Goal: Task Accomplishment & Management: Use online tool/utility

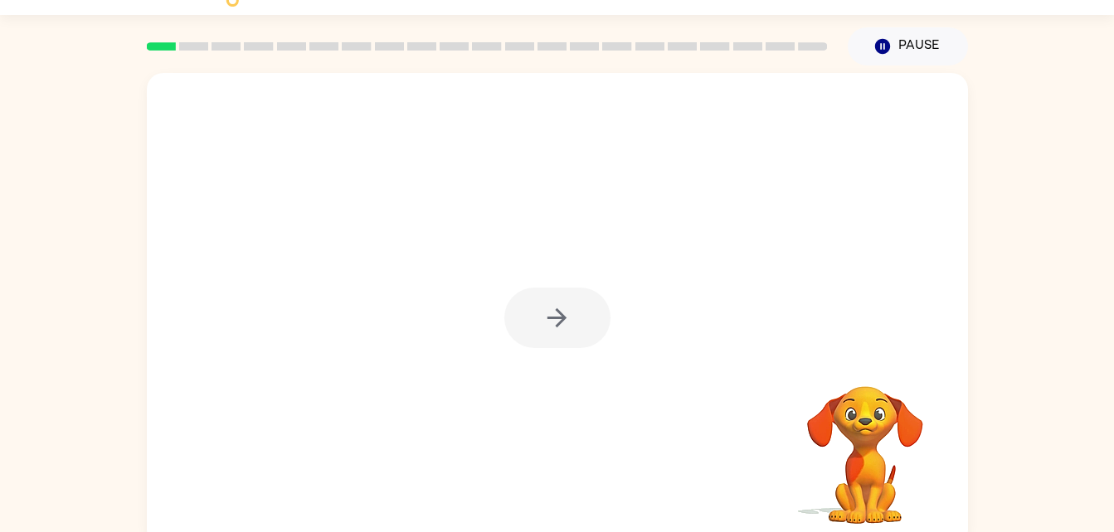
scroll to position [51, 0]
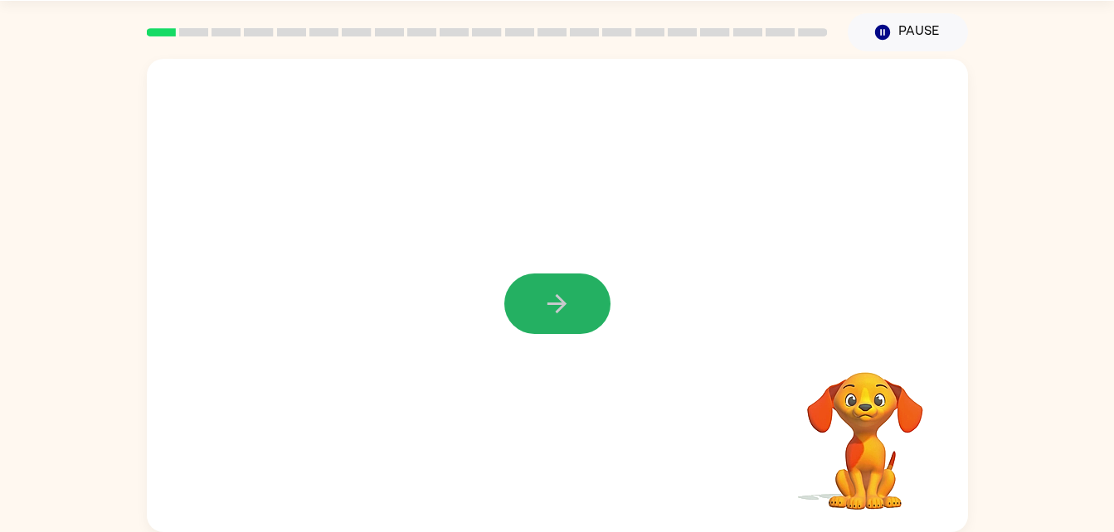
click at [561, 298] on icon "button" at bounding box center [556, 303] width 29 height 29
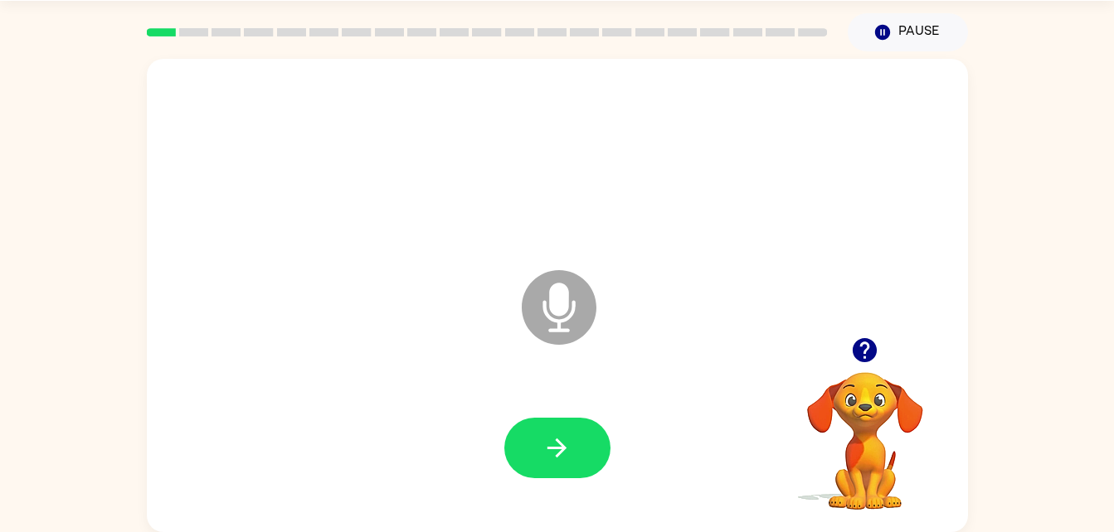
click at [247, 307] on div "Microphone The Microphone is here when it is your turn to talk" at bounding box center [557, 296] width 821 height 474
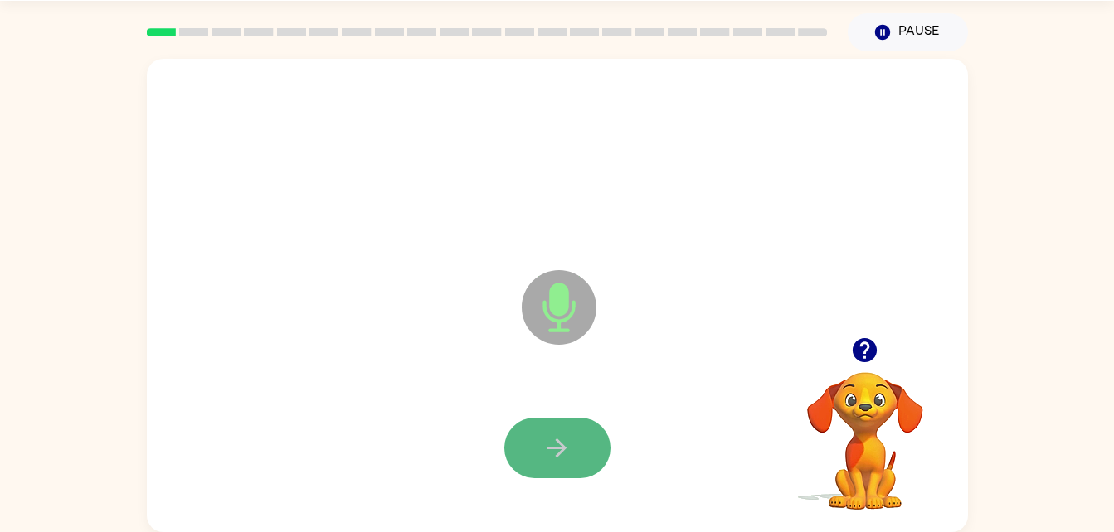
click at [553, 440] on icon "button" at bounding box center [556, 448] width 29 height 29
click at [556, 438] on icon "button" at bounding box center [556, 448] width 29 height 29
click at [546, 444] on icon "button" at bounding box center [556, 448] width 29 height 29
drag, startPoint x: 546, startPoint y: 444, endPoint x: 526, endPoint y: 444, distance: 19.9
click at [526, 444] on button "button" at bounding box center [557, 448] width 106 height 61
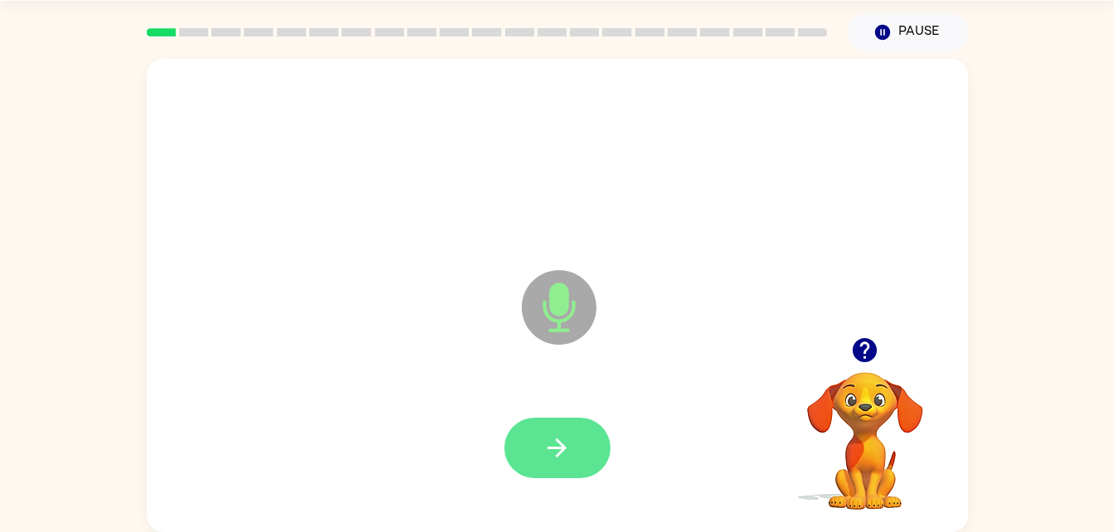
click at [543, 448] on icon "button" at bounding box center [556, 448] width 29 height 29
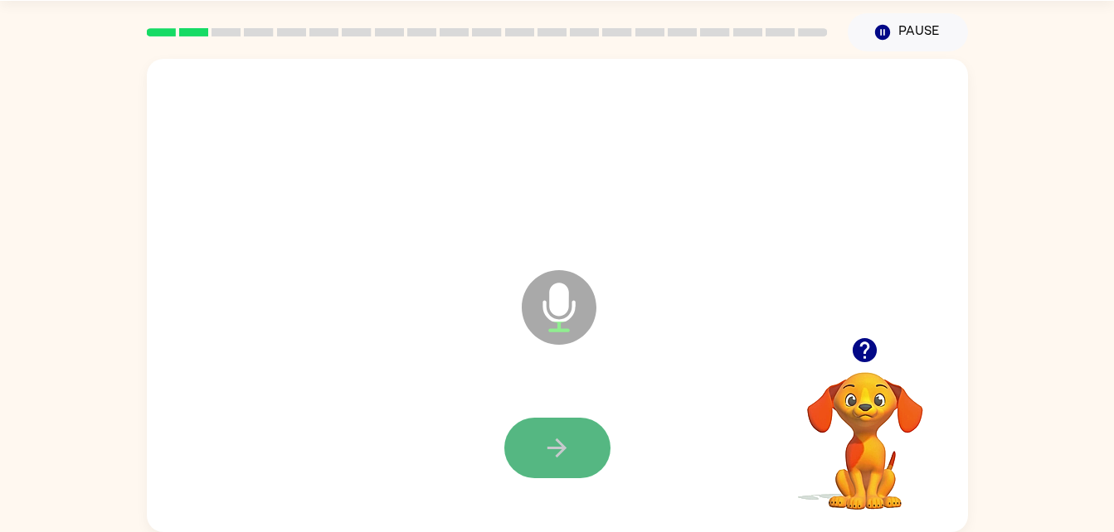
click at [560, 435] on icon "button" at bounding box center [556, 448] width 29 height 29
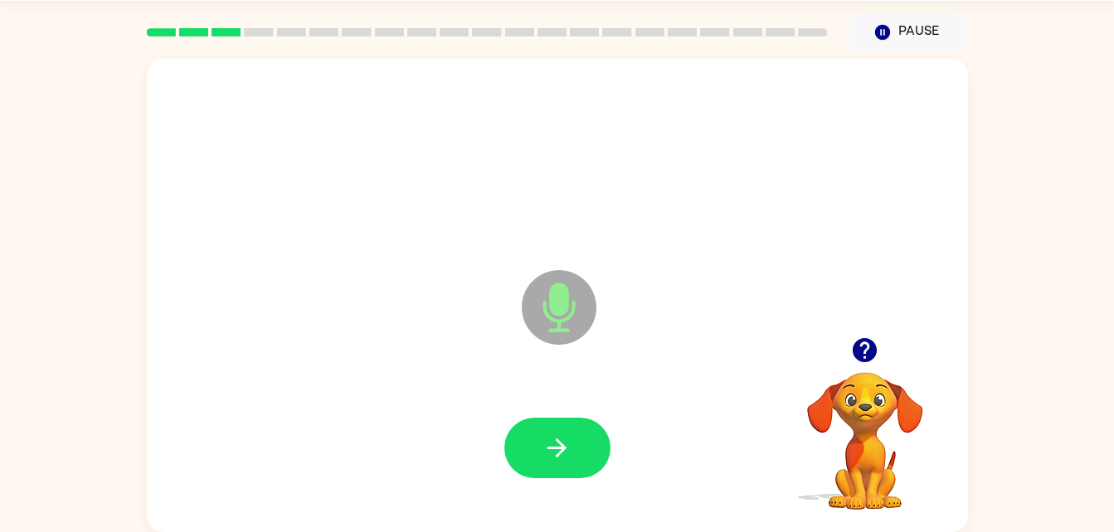
drag, startPoint x: 560, startPoint y: 435, endPoint x: 537, endPoint y: 437, distance: 23.4
click at [537, 437] on button "button" at bounding box center [557, 448] width 106 height 61
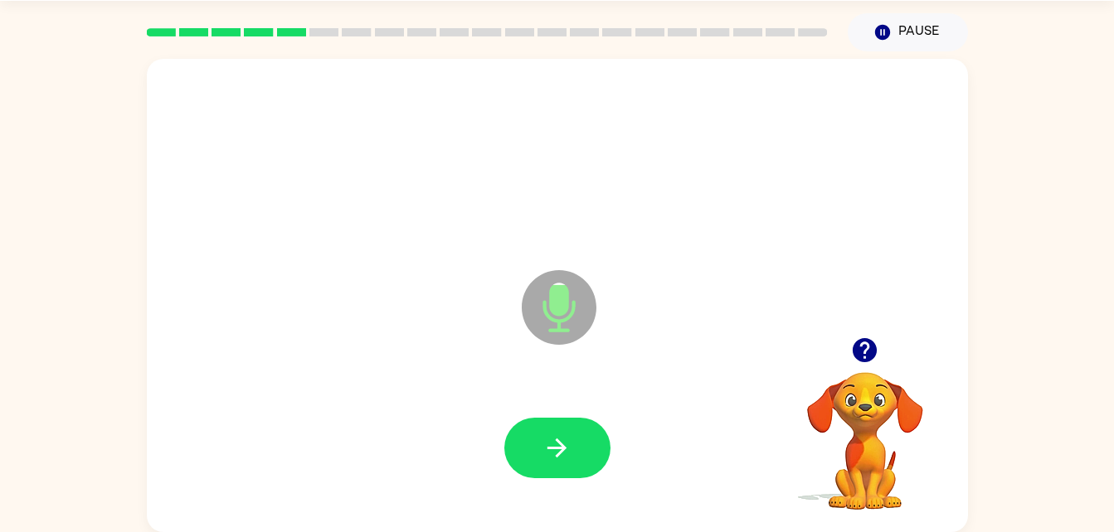
click at [497, 445] on div at bounding box center [557, 449] width 788 height 136
click at [529, 445] on button "button" at bounding box center [557, 448] width 106 height 61
click at [562, 446] on icon "button" at bounding box center [556, 448] width 19 height 19
drag, startPoint x: 562, startPoint y: 446, endPoint x: 535, endPoint y: 449, distance: 27.5
click at [535, 449] on div at bounding box center [557, 448] width 106 height 61
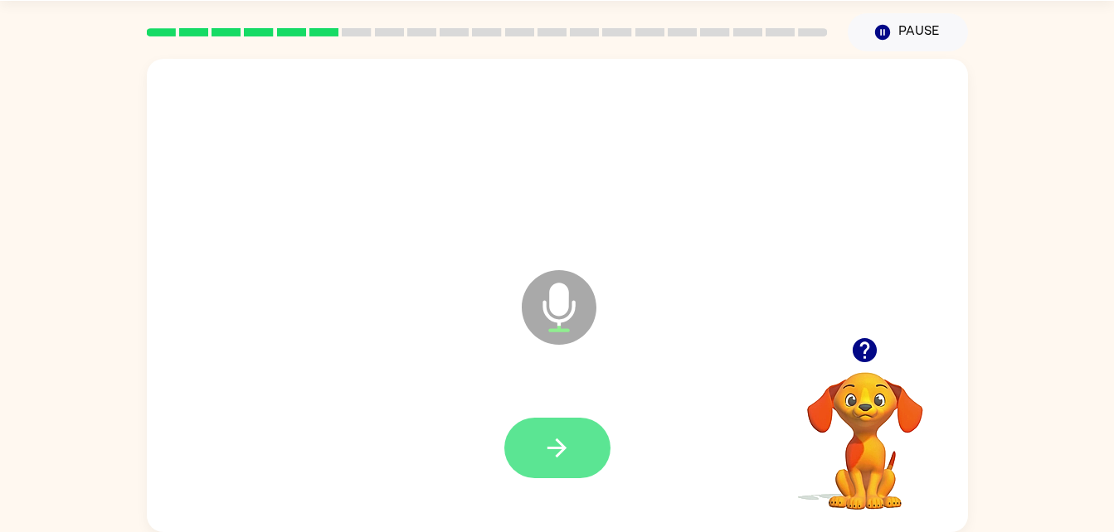
click at [556, 455] on icon "button" at bounding box center [556, 448] width 29 height 29
click at [522, 451] on button "button" at bounding box center [557, 448] width 106 height 61
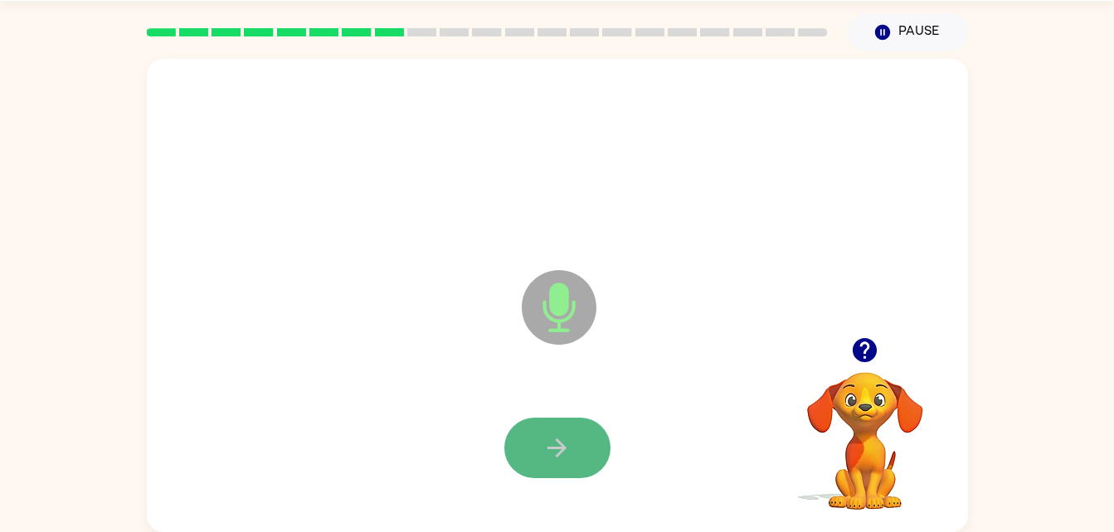
click at [529, 450] on button "button" at bounding box center [557, 448] width 106 height 61
click at [560, 446] on icon "button" at bounding box center [556, 448] width 29 height 29
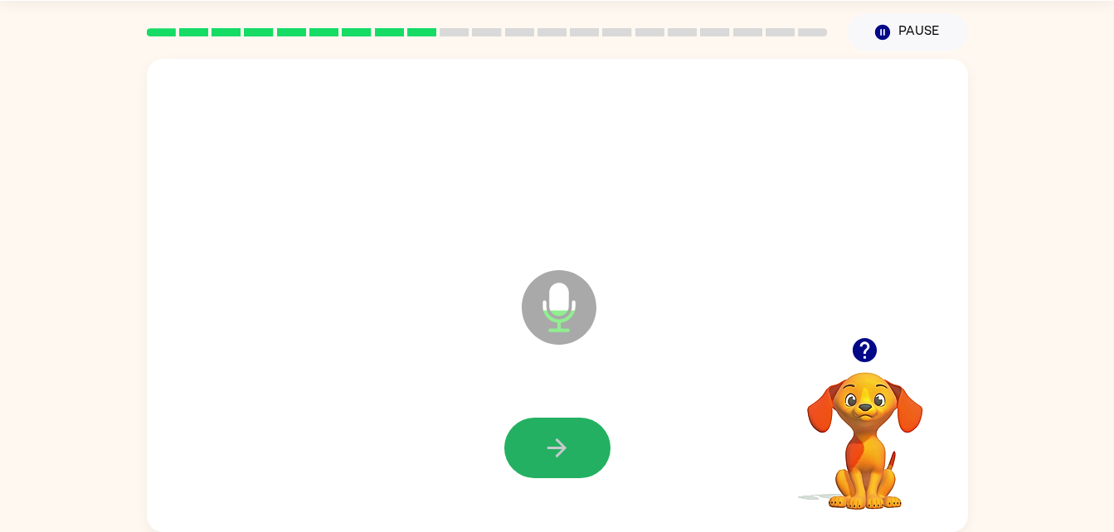
click at [560, 446] on icon "button" at bounding box center [556, 448] width 29 height 29
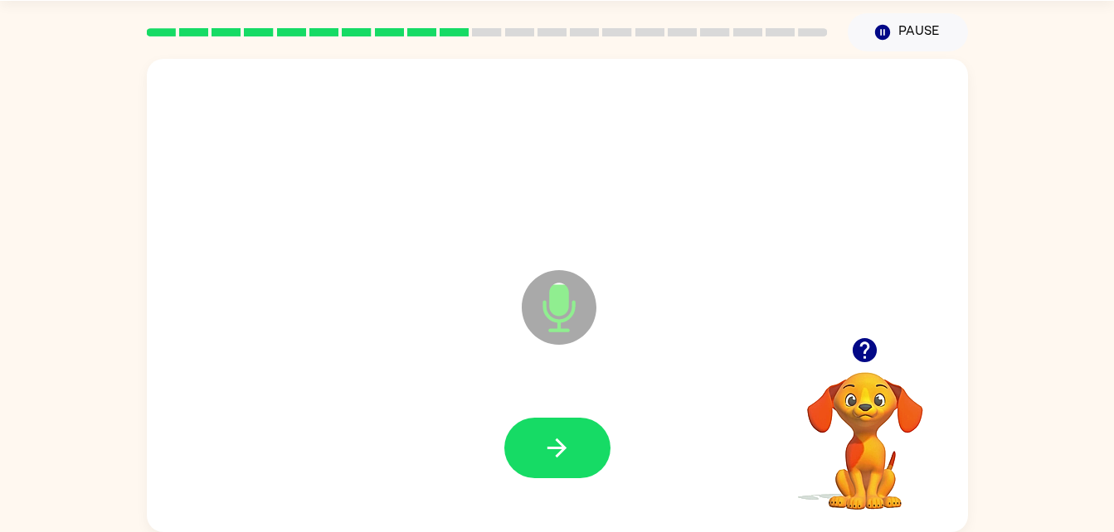
drag, startPoint x: 560, startPoint y: 446, endPoint x: 867, endPoint y: 153, distance: 424.7
click at [867, 153] on div at bounding box center [557, 160] width 788 height 136
click at [537, 431] on button "button" at bounding box center [557, 448] width 106 height 61
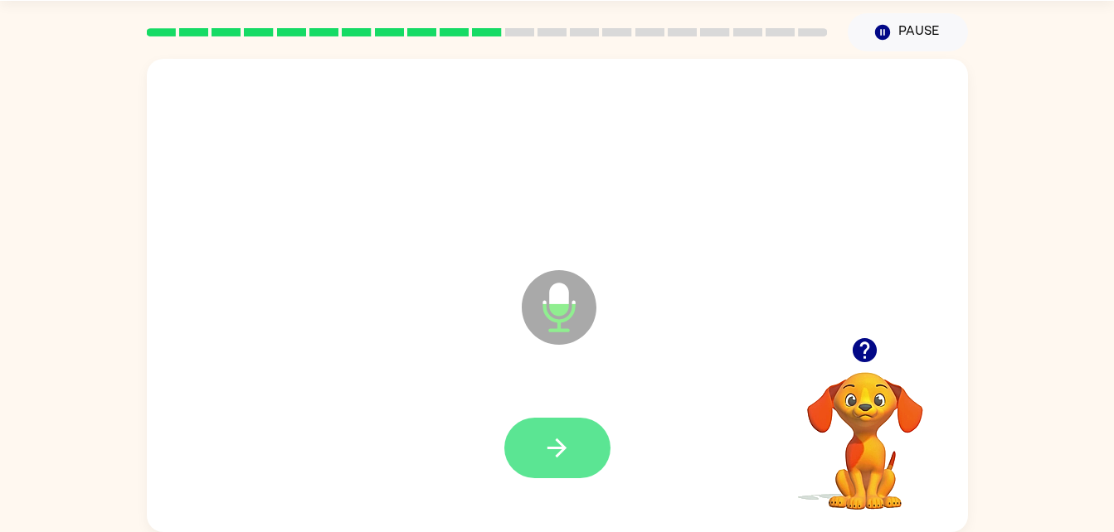
click at [547, 445] on icon "button" at bounding box center [556, 448] width 29 height 29
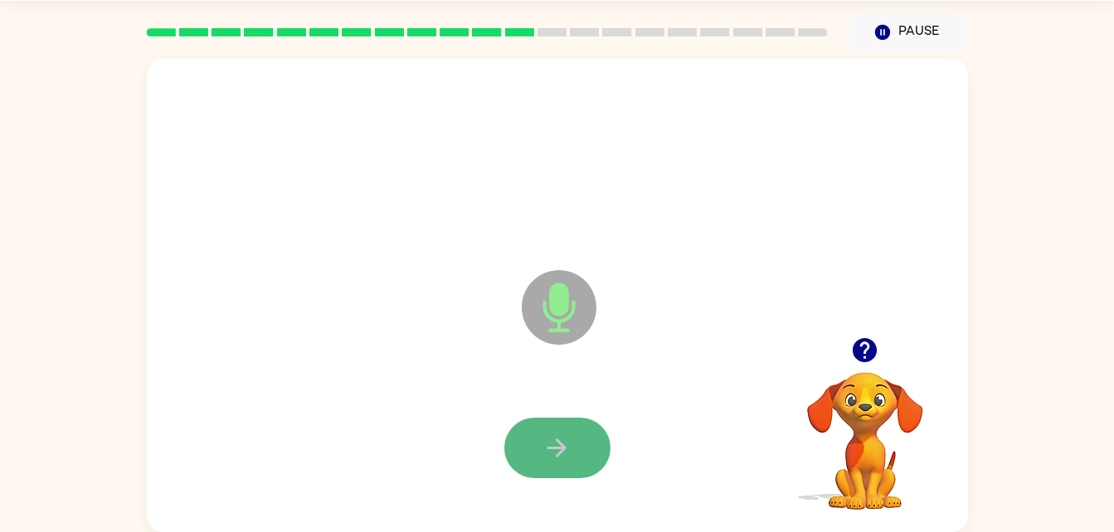
click at [547, 445] on icon "button" at bounding box center [556, 448] width 29 height 29
drag, startPoint x: 547, startPoint y: 445, endPoint x: 421, endPoint y: 374, distance: 143.7
click at [421, 374] on div "Microphone The Microphone is here when it is your turn to talk" at bounding box center [557, 296] width 821 height 474
click at [535, 440] on button "button" at bounding box center [557, 448] width 106 height 61
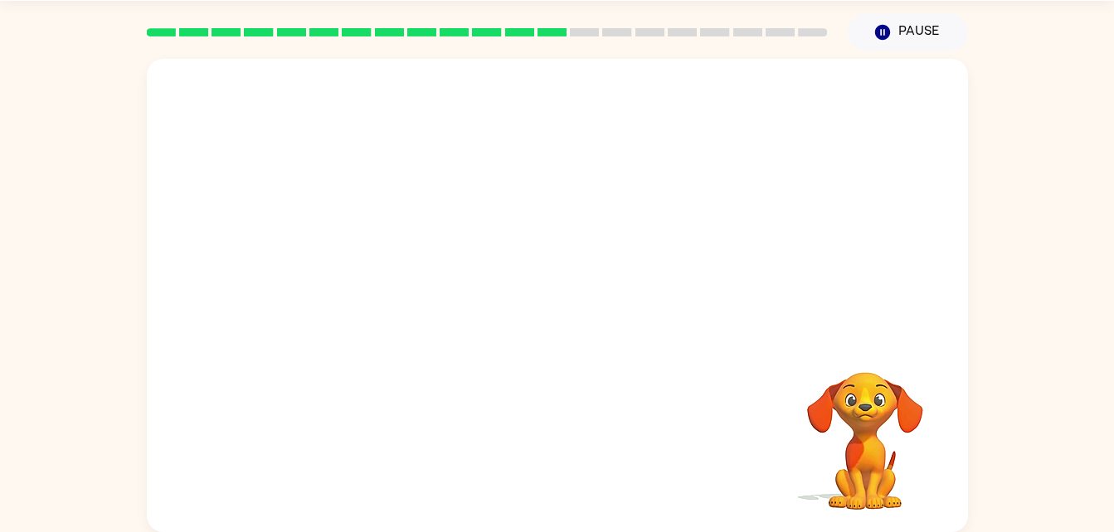
click at [535, 440] on div "Your browser must support playing .mp4 files to use Literably. Please try using…" at bounding box center [557, 296] width 821 height 474
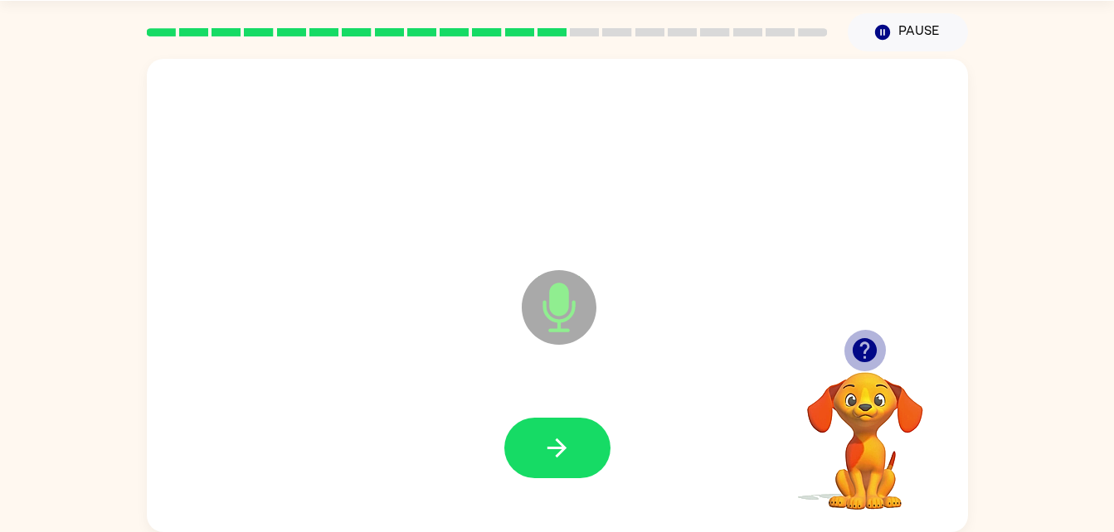
click at [853, 350] on icon "button" at bounding box center [865, 350] width 24 height 24
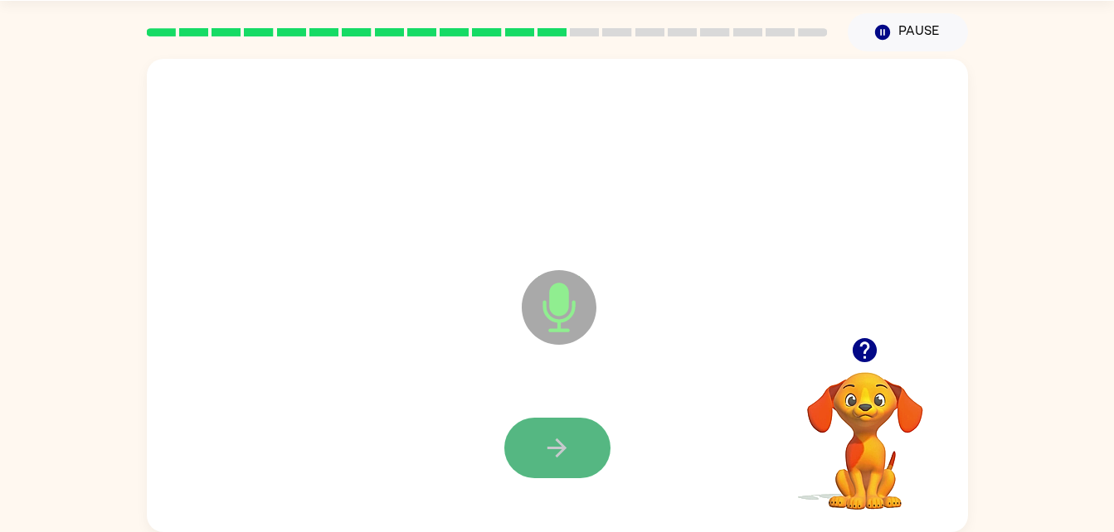
drag, startPoint x: 853, startPoint y: 350, endPoint x: 565, endPoint y: 442, distance: 303.0
click at [565, 442] on icon "button" at bounding box center [556, 448] width 29 height 29
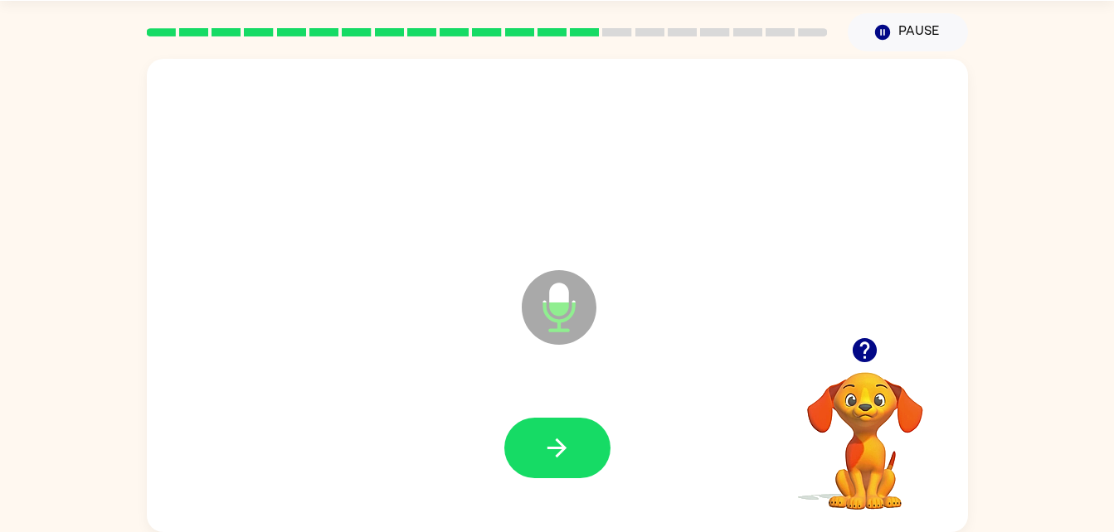
click at [565, 442] on icon "button" at bounding box center [556, 448] width 29 height 29
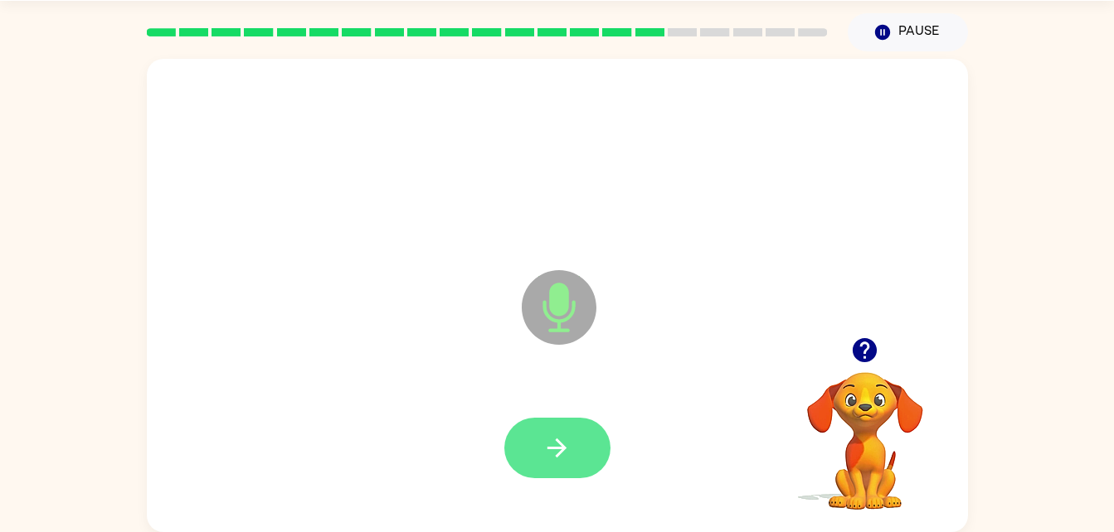
drag, startPoint x: 565, startPoint y: 442, endPoint x: 529, endPoint y: 440, distance: 35.8
click at [529, 440] on button "button" at bounding box center [557, 448] width 106 height 61
click at [520, 435] on button "button" at bounding box center [557, 448] width 106 height 61
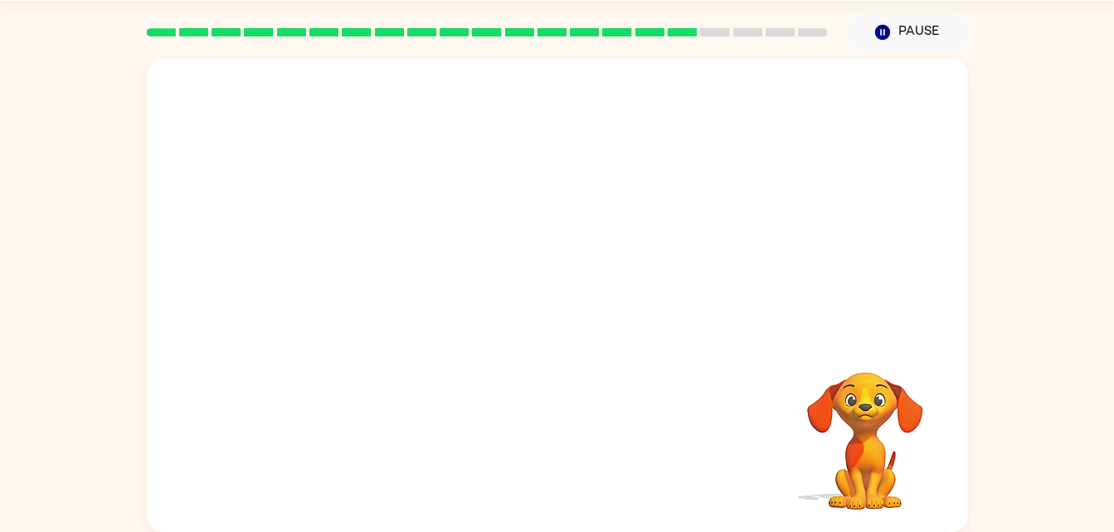
drag, startPoint x: 644, startPoint y: 341, endPoint x: 532, endPoint y: 260, distance: 138.4
click at [532, 260] on div "Your browser must support playing .mp4 files to use Literably. Please try using…" at bounding box center [557, 296] width 821 height 474
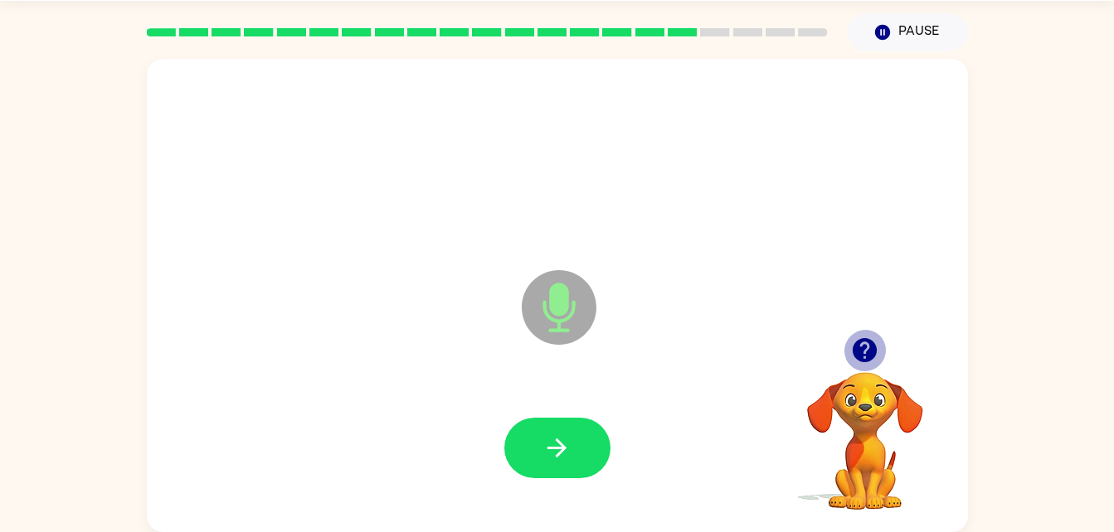
click at [869, 344] on icon "button" at bounding box center [865, 350] width 24 height 24
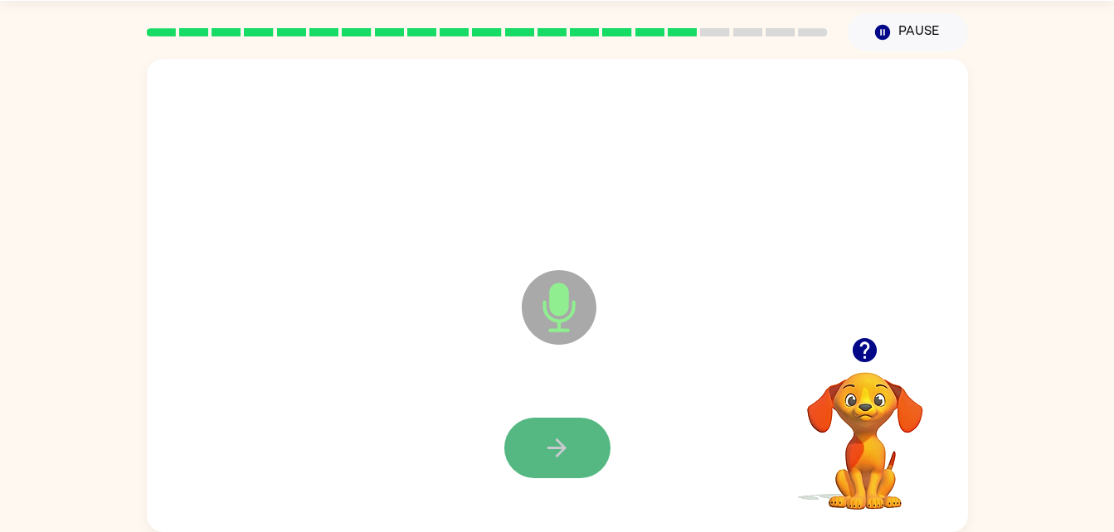
click at [569, 434] on icon "button" at bounding box center [556, 448] width 29 height 29
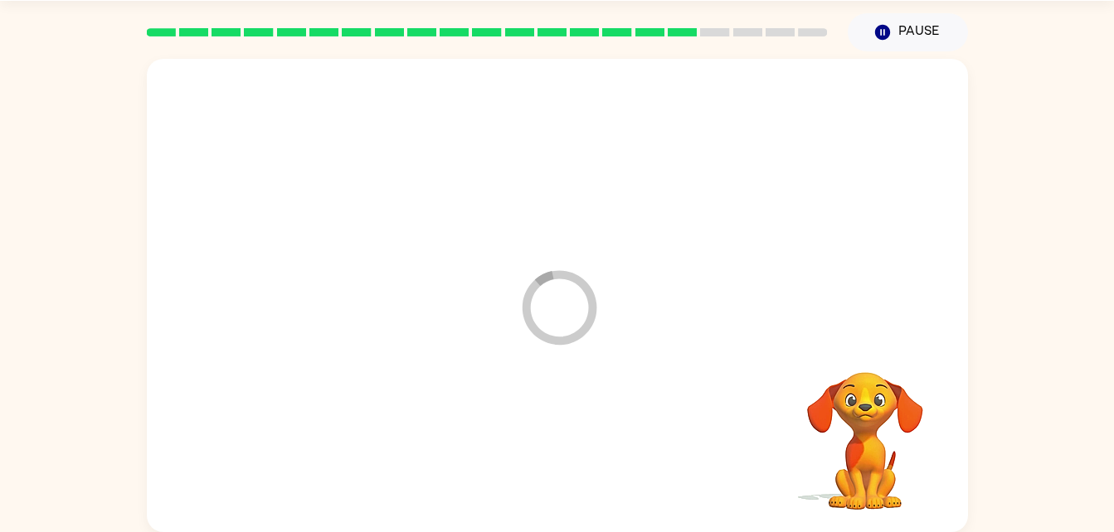
click at [569, 434] on div at bounding box center [557, 449] width 788 height 136
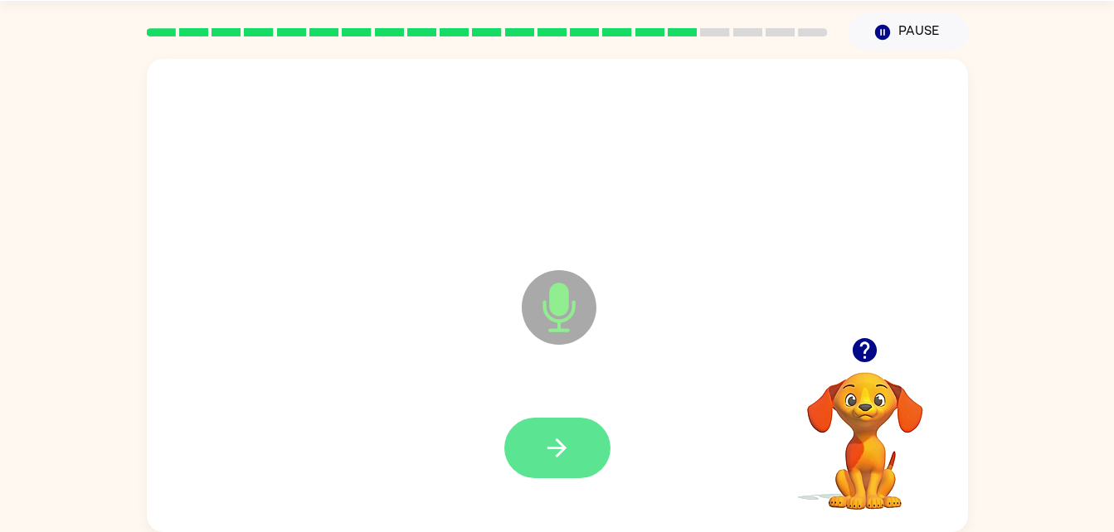
click at [566, 455] on icon "button" at bounding box center [556, 448] width 29 height 29
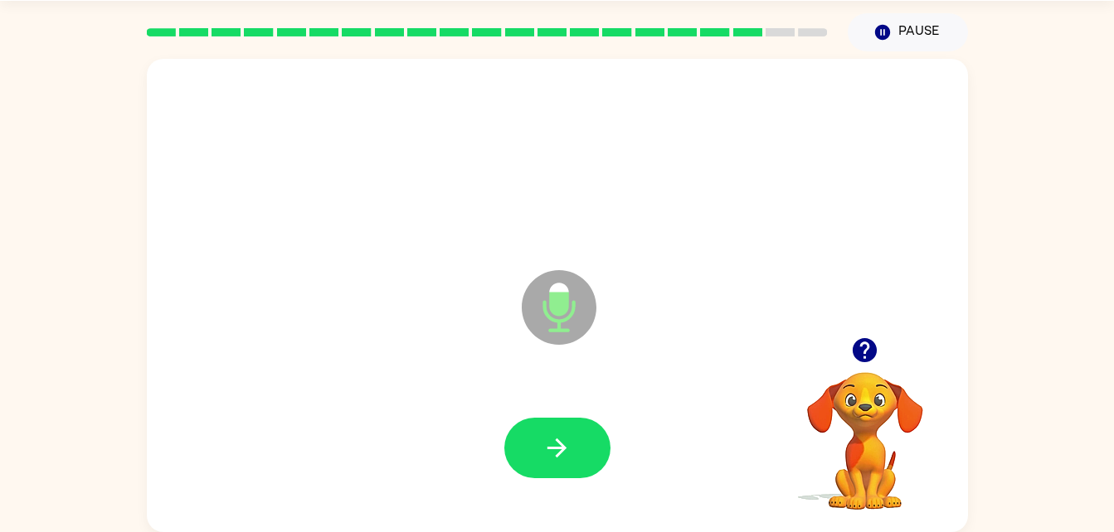
click at [566, 455] on icon "button" at bounding box center [556, 448] width 29 height 29
click at [873, 350] on icon "button" at bounding box center [865, 350] width 24 height 24
click at [865, 345] on icon "button" at bounding box center [865, 350] width 24 height 24
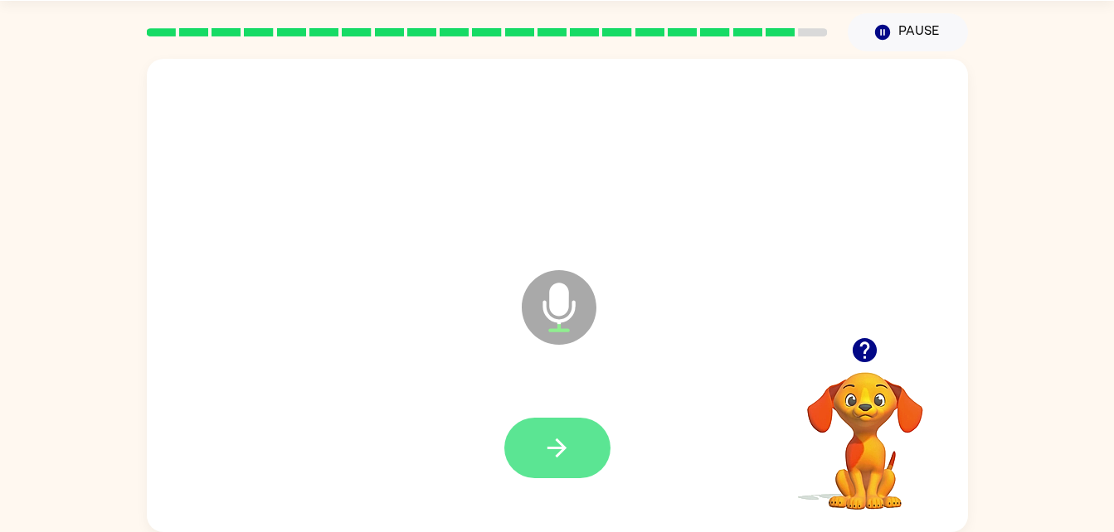
click at [545, 444] on icon "button" at bounding box center [556, 448] width 29 height 29
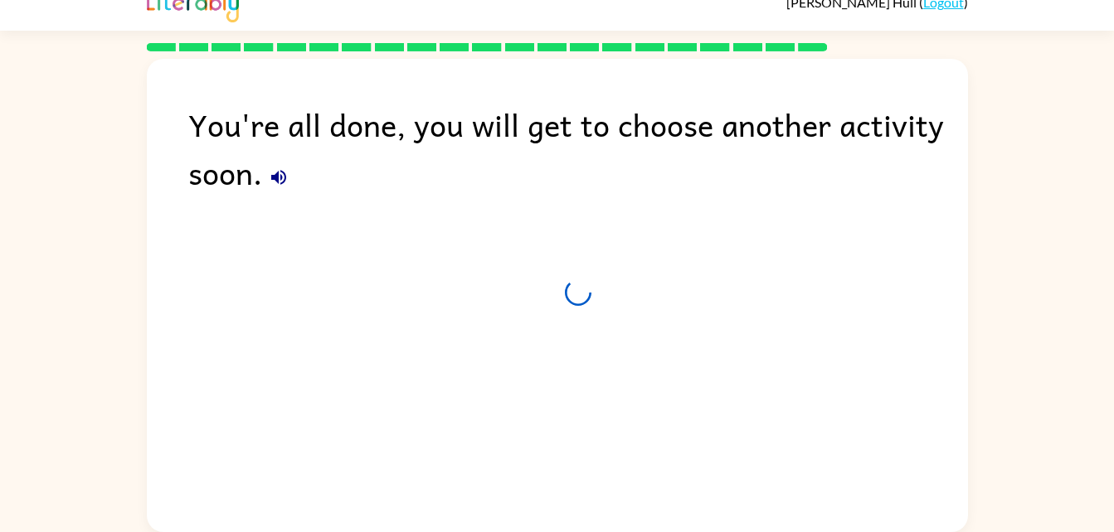
scroll to position [21, 0]
